Goal: Check status: Check status

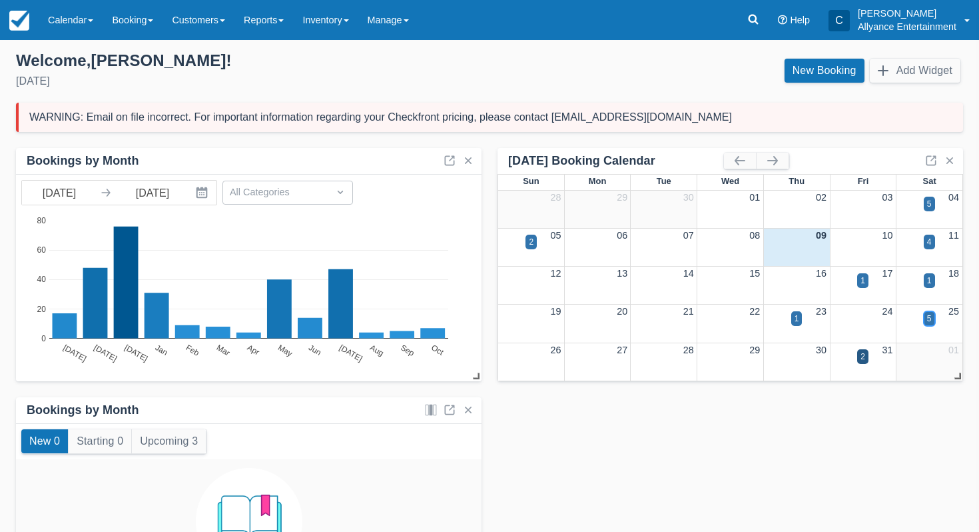
click at [931, 320] on div "5" at bounding box center [929, 318] width 5 height 12
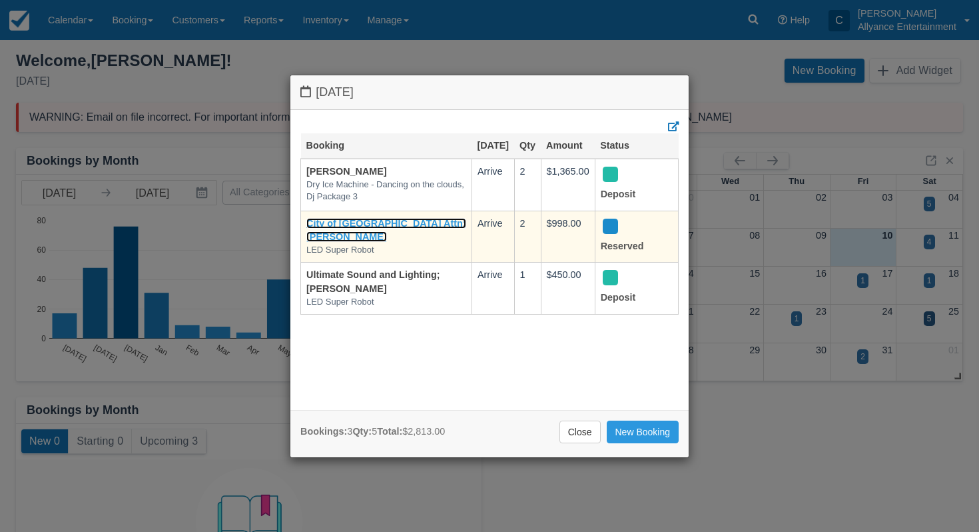
click at [333, 233] on link "City of Sanfa Fe Springs Attn; Anthony Slomski" at bounding box center [386, 230] width 160 height 25
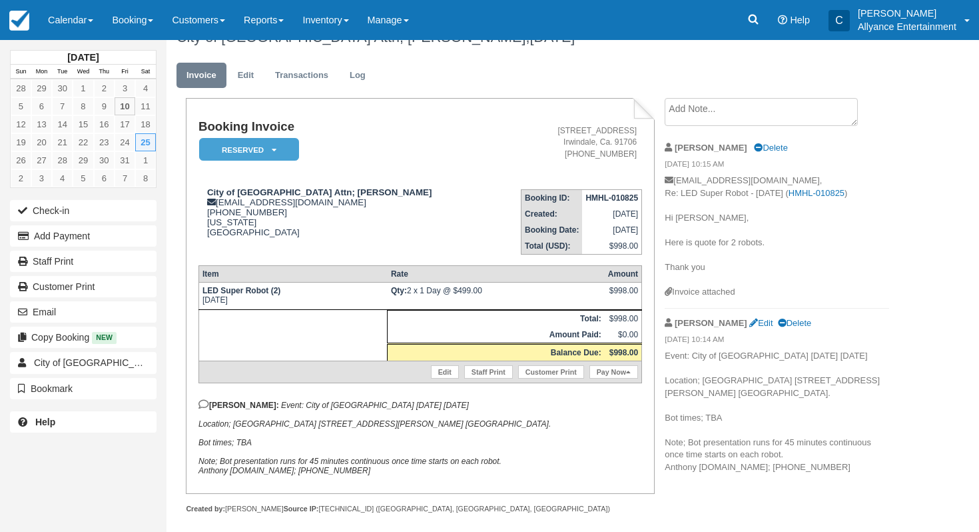
scroll to position [43, 0]
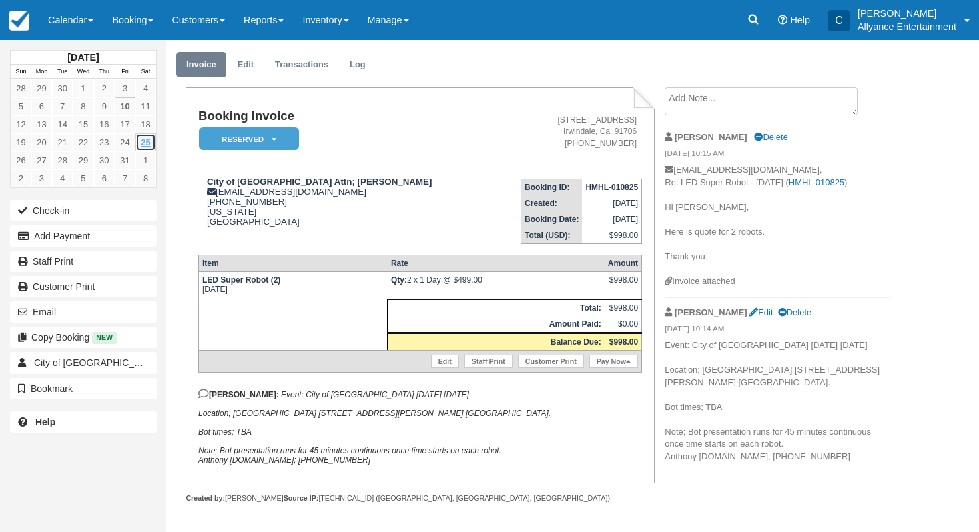
click at [143, 143] on link "25" at bounding box center [145, 142] width 21 height 18
click at [49, 19] on link "Calendar" at bounding box center [71, 20] width 64 height 40
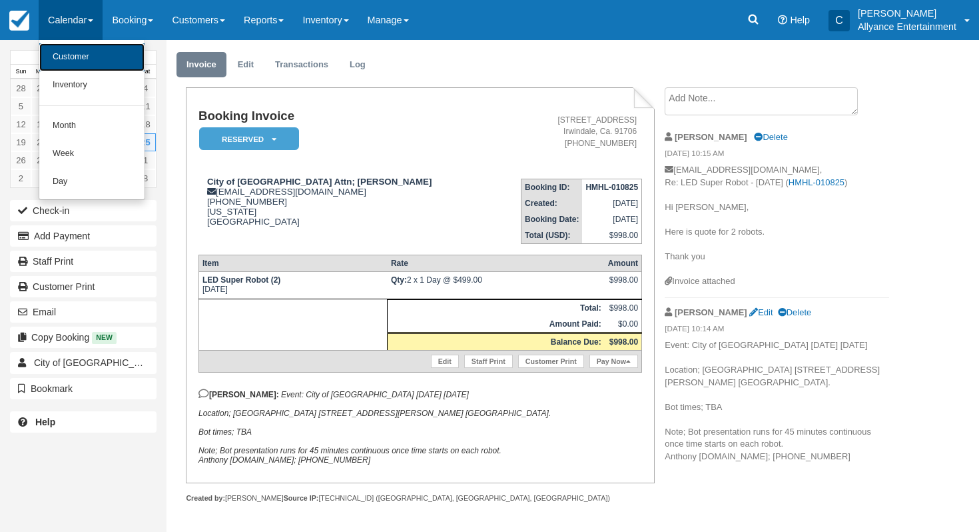
click at [55, 55] on link "Customer" at bounding box center [91, 57] width 105 height 28
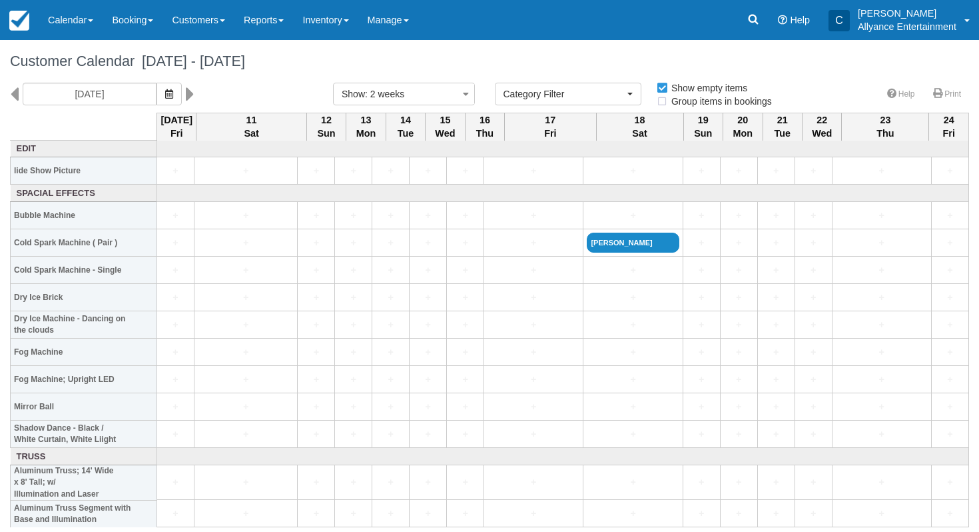
select select
click at [17, 25] on img at bounding box center [19, 21] width 20 height 20
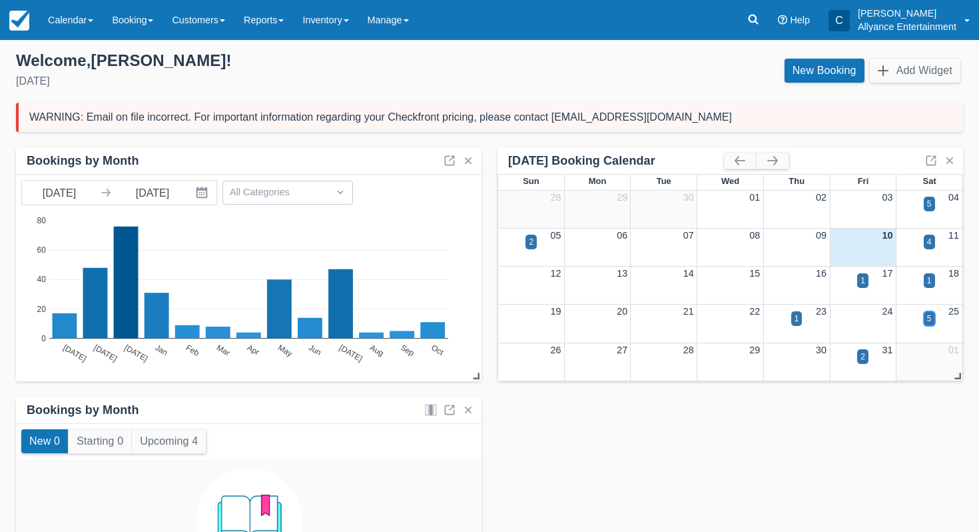
click at [929, 321] on div "5" at bounding box center [929, 318] width 5 height 12
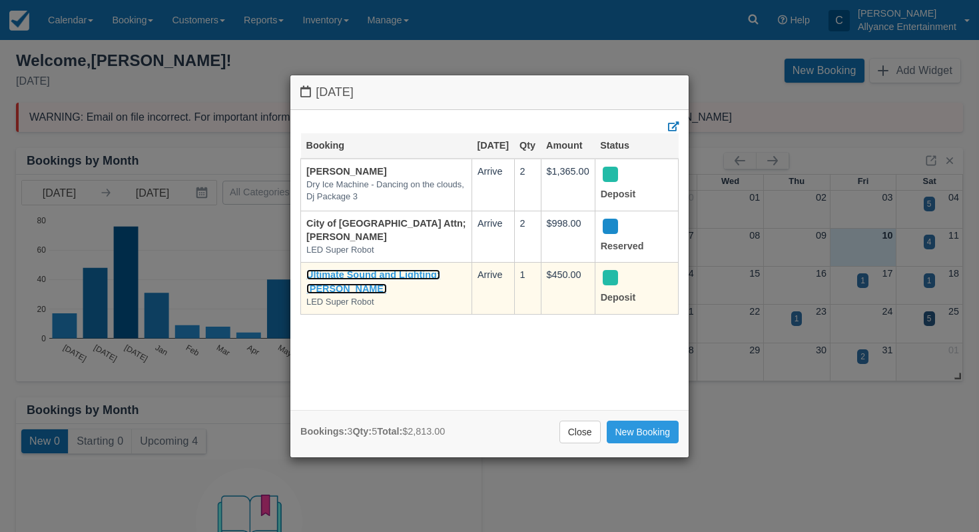
click at [395, 282] on link "Ultimate Sound and Lighting; Jose Cuadra" at bounding box center [373, 281] width 134 height 25
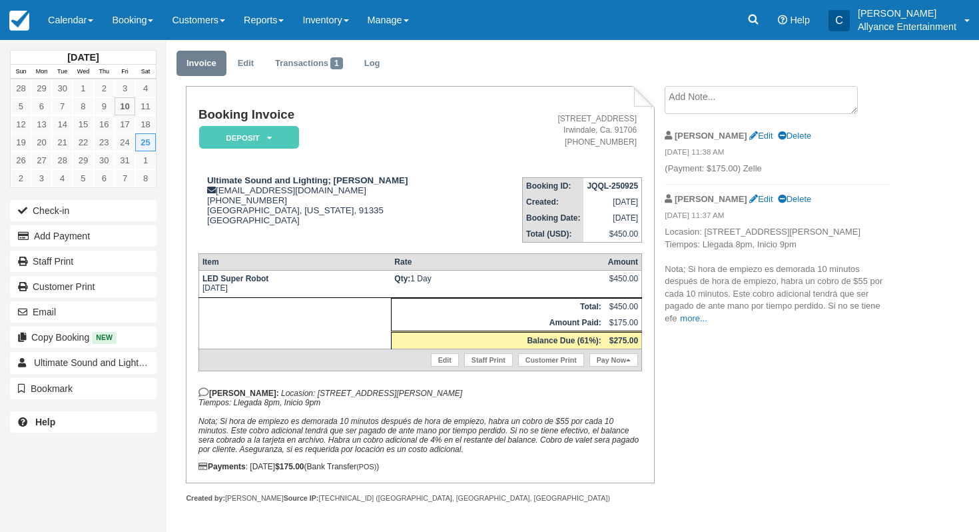
scroll to position [45, 0]
click at [149, 107] on link "11" at bounding box center [145, 106] width 21 height 18
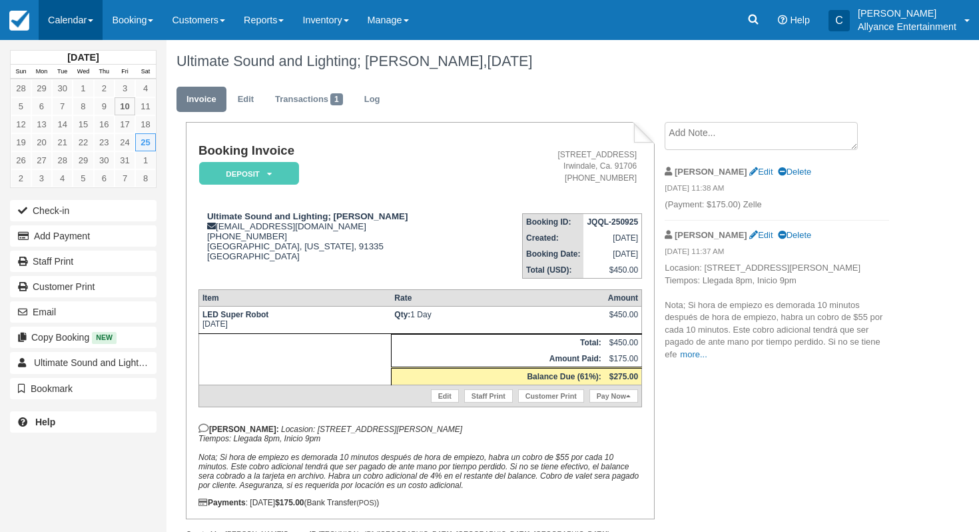
click at [59, 19] on link "Calendar" at bounding box center [71, 20] width 64 height 40
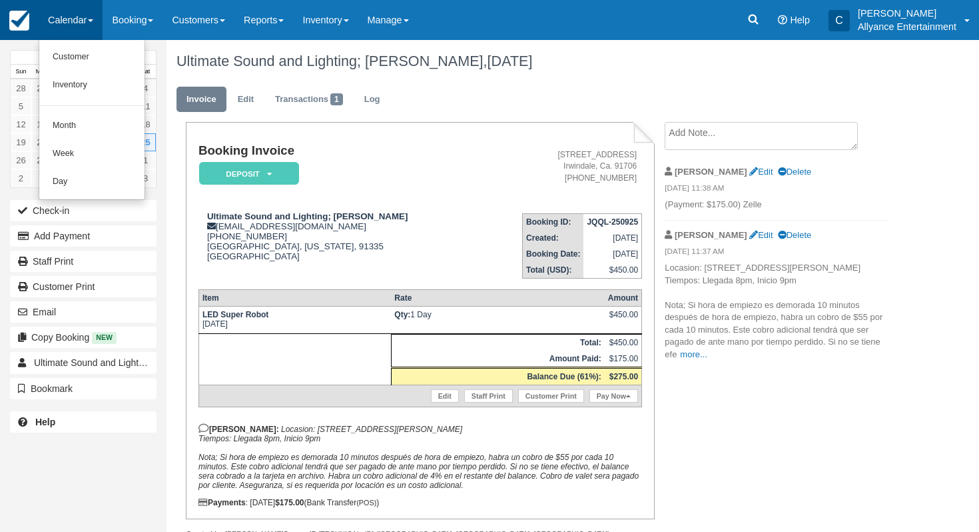
click at [27, 18] on img at bounding box center [19, 21] width 20 height 20
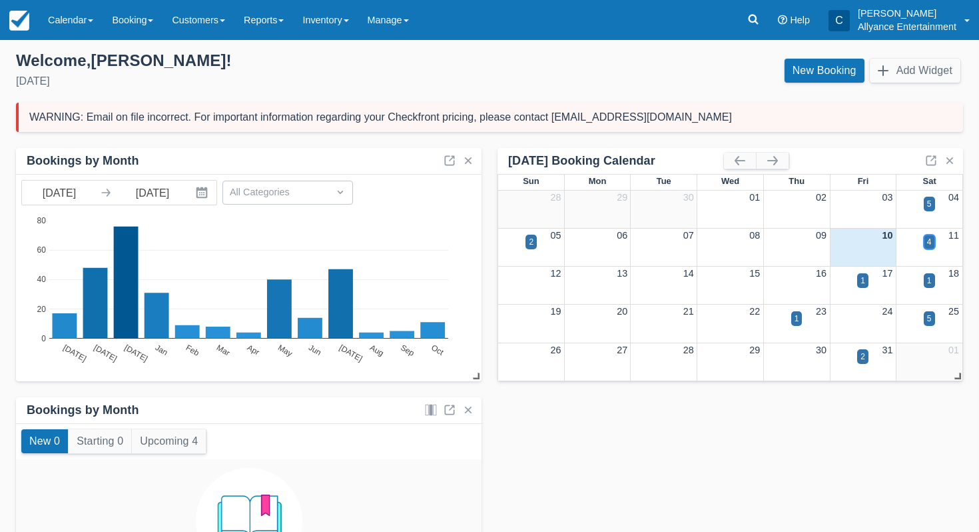
click at [929, 242] on div "4" at bounding box center [929, 242] width 5 height 12
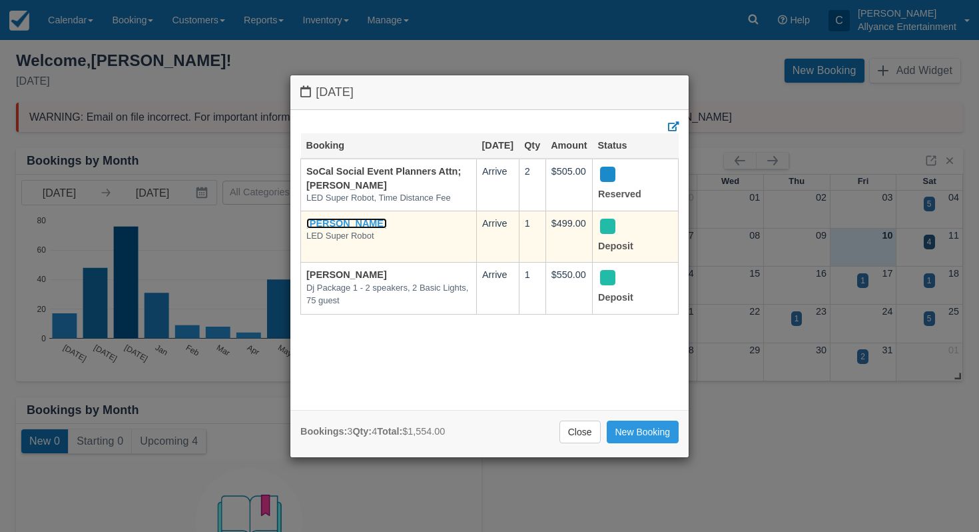
click at [365, 229] on link "Goar Karapetian" at bounding box center [346, 223] width 81 height 11
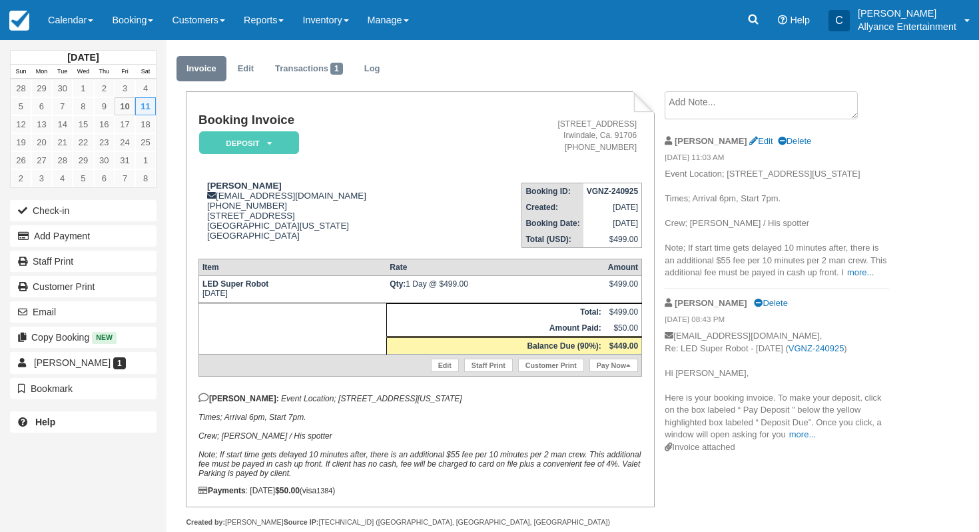
scroll to position [35, 0]
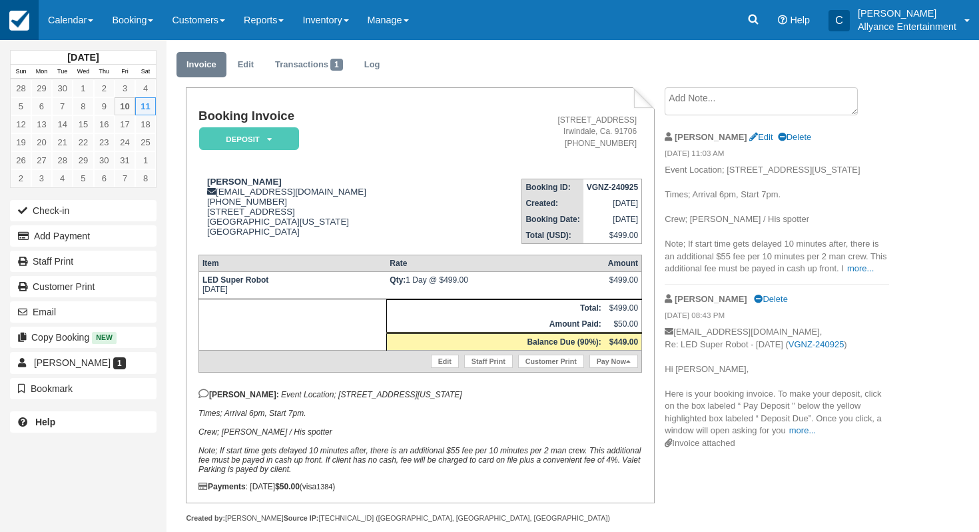
click at [11, 29] on img at bounding box center [19, 21] width 20 height 20
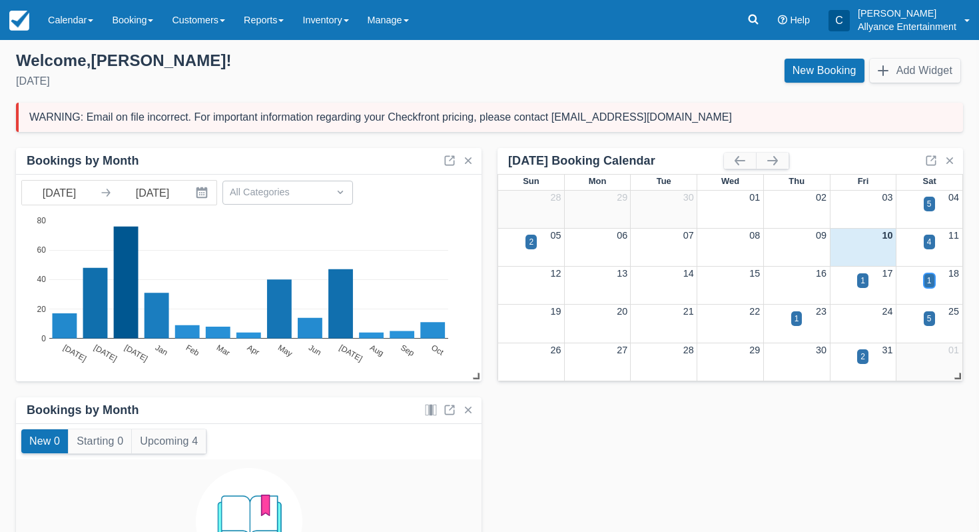
click at [927, 278] on div "1" at bounding box center [929, 280] width 5 height 12
